Goal: Task Accomplishment & Management: Use online tool/utility

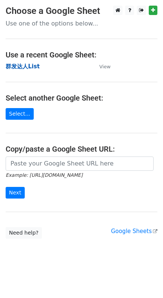
click at [35, 68] on strong "群发达人List" at bounding box center [23, 66] width 34 height 7
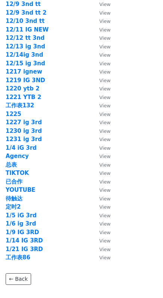
scroll to position [1051, 0]
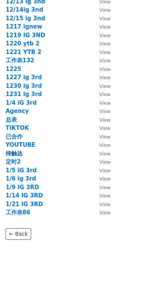
click at [16, 151] on strong "待触达" at bounding box center [14, 153] width 17 height 7
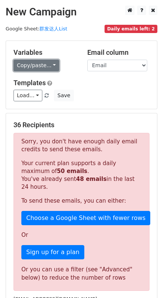
click at [41, 67] on link "Copy/paste..." at bounding box center [37, 66] width 46 height 12
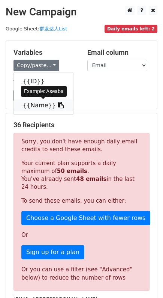
click at [58, 104] on icon at bounding box center [61, 105] width 6 height 6
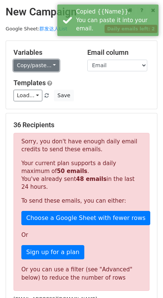
click at [49, 63] on link "Copy/paste..." at bounding box center [37, 66] width 46 height 12
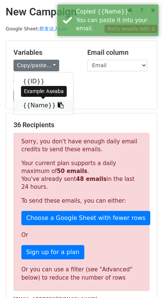
click at [58, 105] on icon at bounding box center [61, 105] width 6 height 6
